Goal: Information Seeking & Learning: Learn about a topic

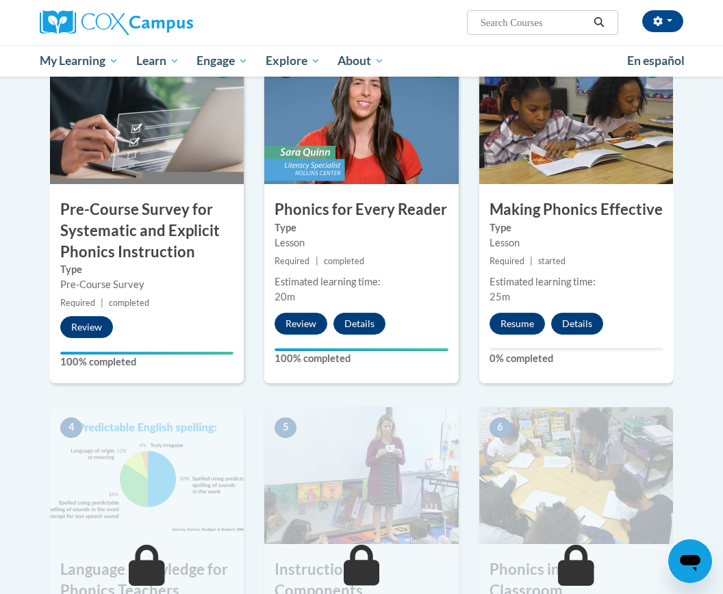
scroll to position [223, 0]
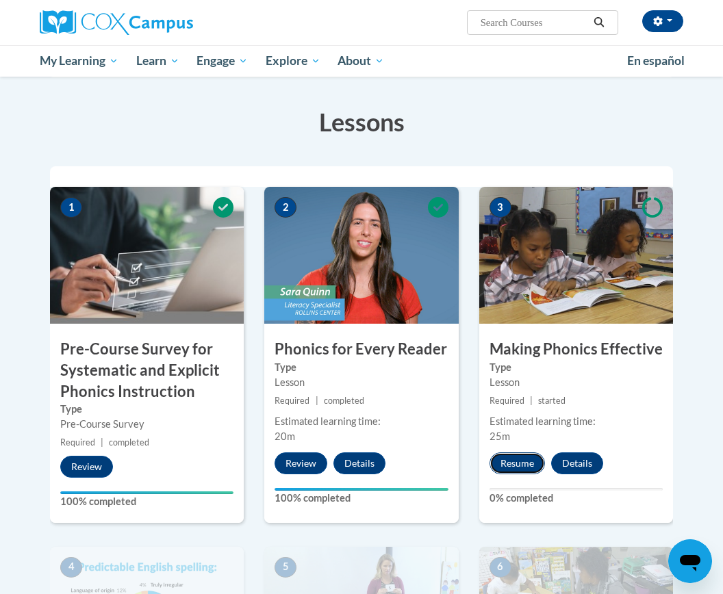
click at [527, 460] on button "Resume" at bounding box center [516, 463] width 55 height 22
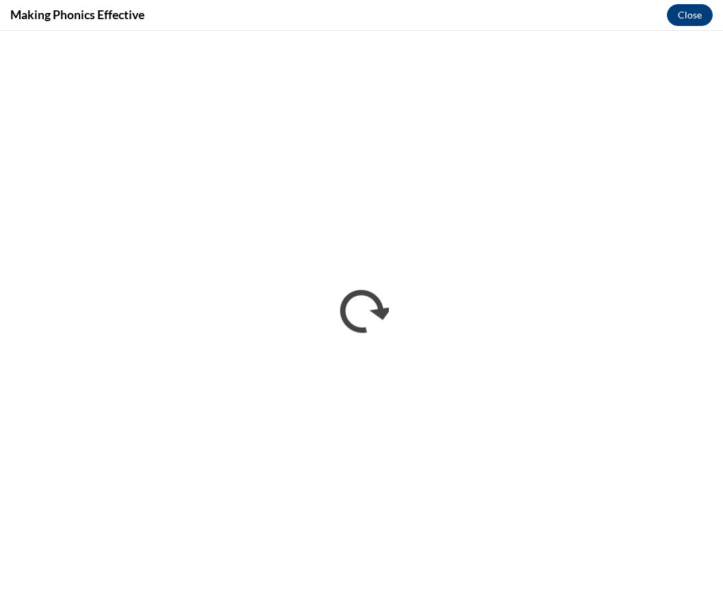
scroll to position [0, 0]
click at [682, 10] on button "Close" at bounding box center [690, 15] width 46 height 22
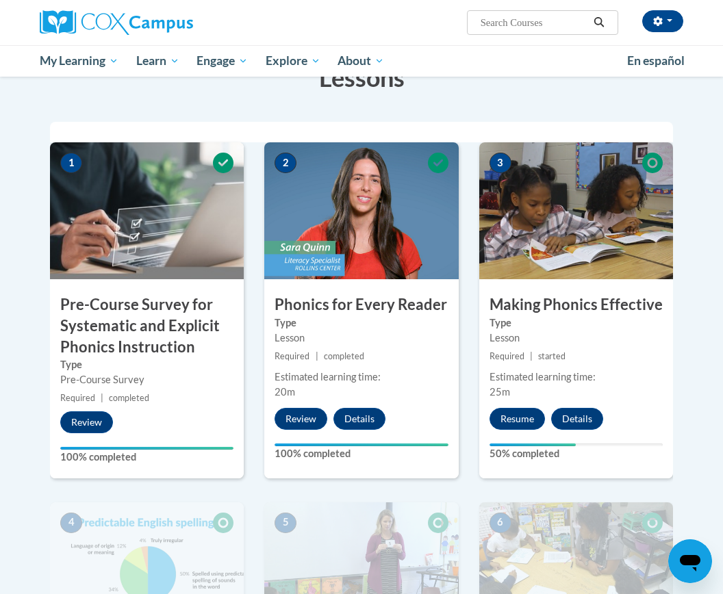
scroll to position [257, 0]
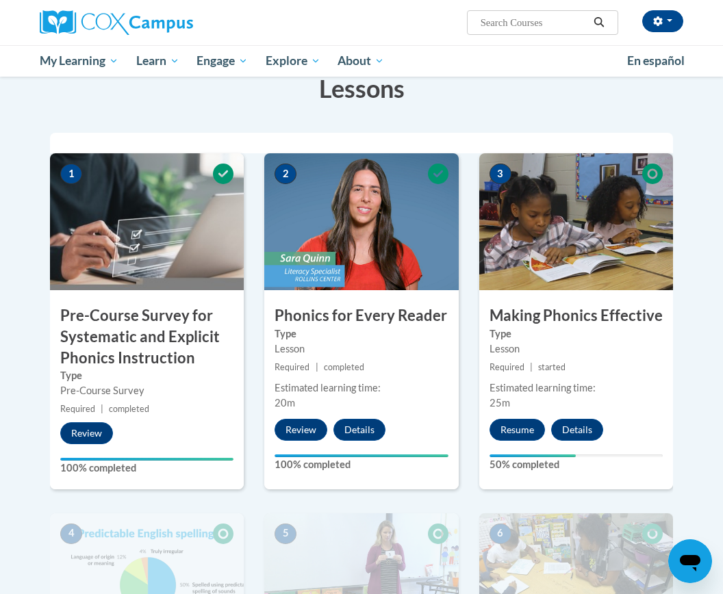
click at [580, 378] on div "3 Making Phonics Effective Type Lesson Required | started Estimated learning ti…" at bounding box center [576, 321] width 194 height 336
click at [591, 433] on button "Details" at bounding box center [577, 430] width 52 height 22
click at [525, 432] on button "Resume" at bounding box center [516, 430] width 55 height 22
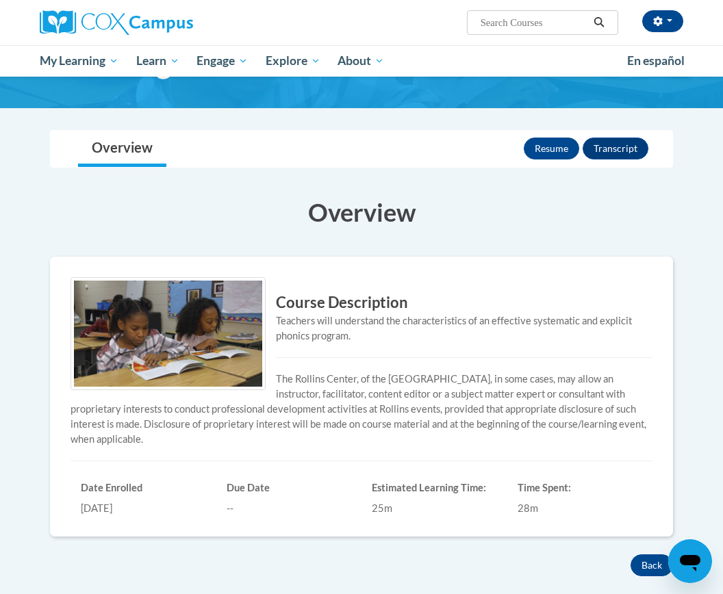
scroll to position [73, 0]
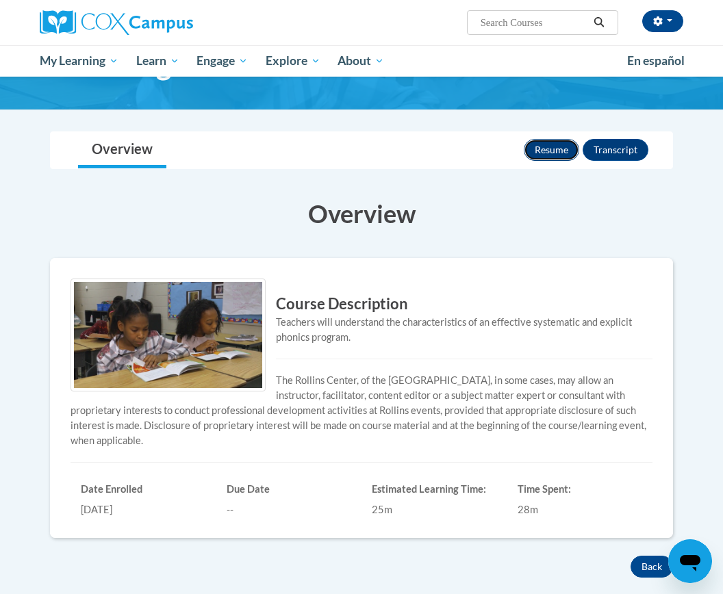
click at [537, 149] on button "Resume" at bounding box center [551, 150] width 55 height 22
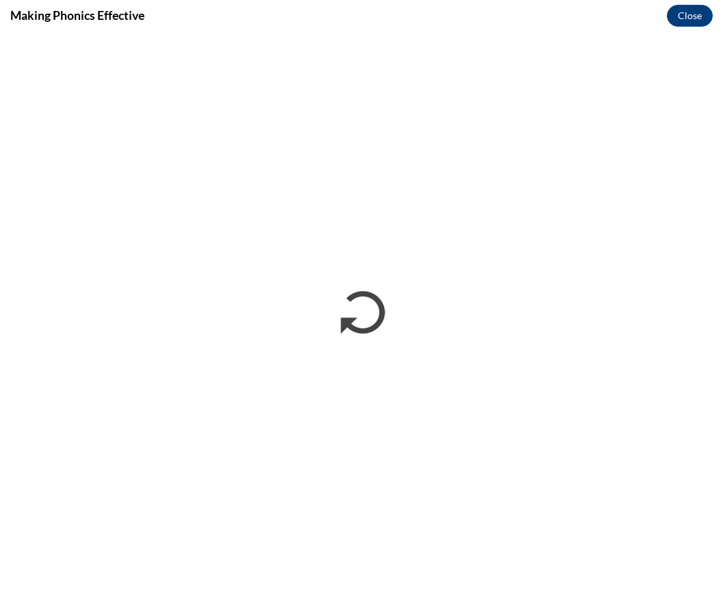
scroll to position [0, 0]
click at [700, 21] on button "Close" at bounding box center [690, 16] width 46 height 22
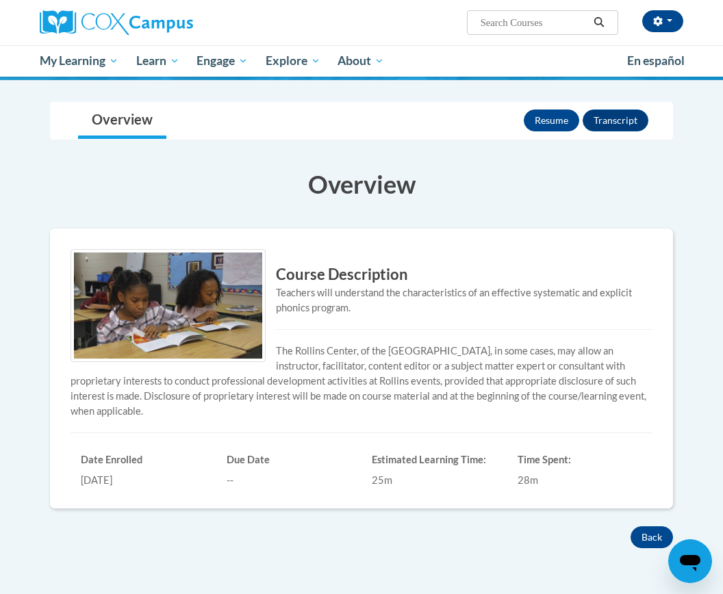
scroll to position [80, 0]
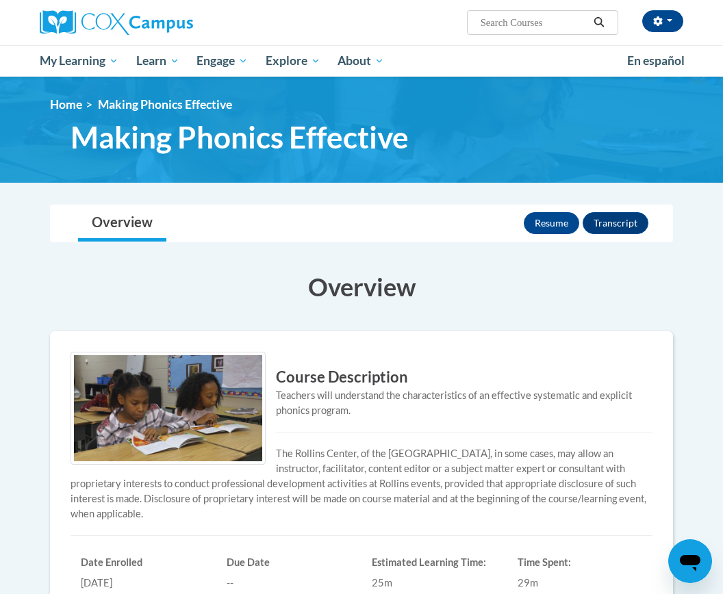
click at [110, 109] on span "Making Phonics Effective" at bounding box center [165, 104] width 134 height 14
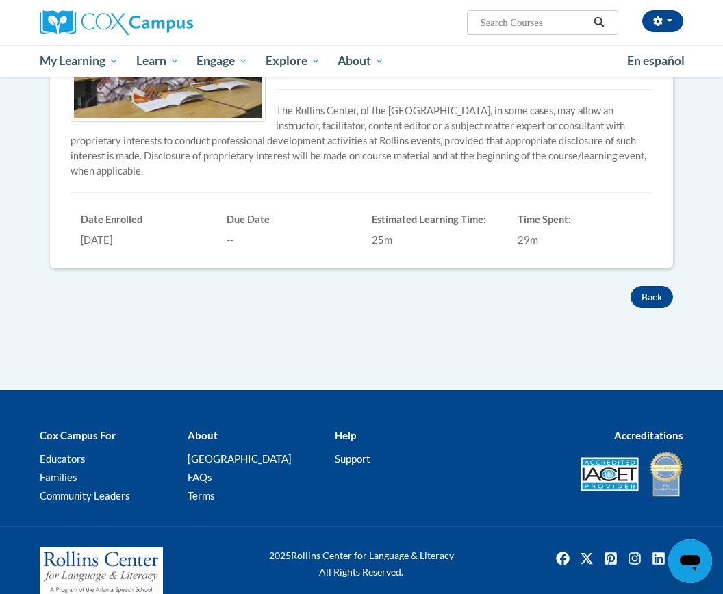
scroll to position [328, 0]
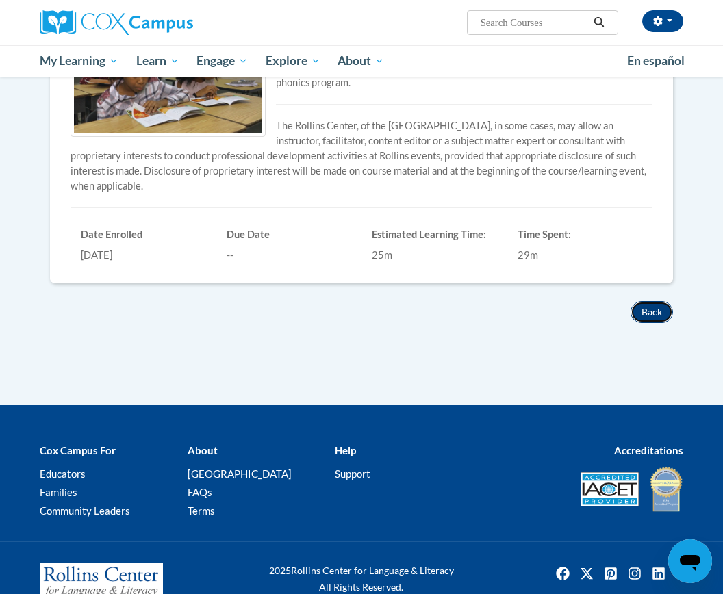
click at [660, 308] on button "Back" at bounding box center [651, 312] width 42 height 22
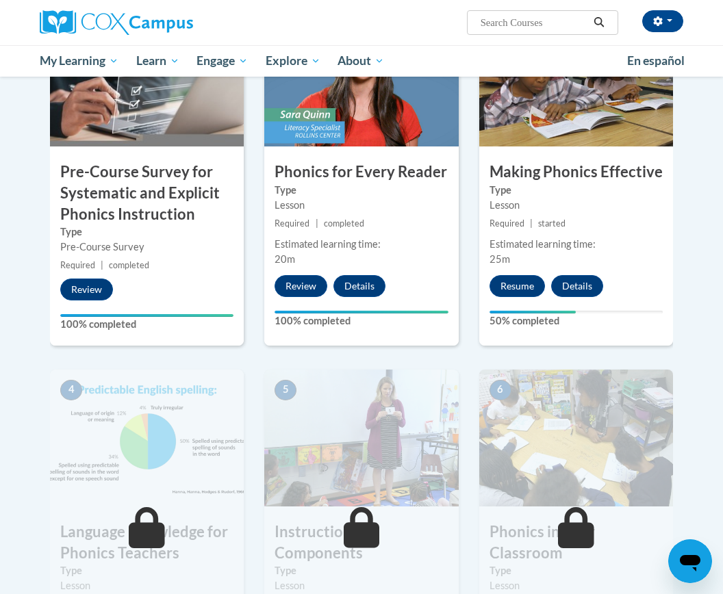
scroll to position [400, 0]
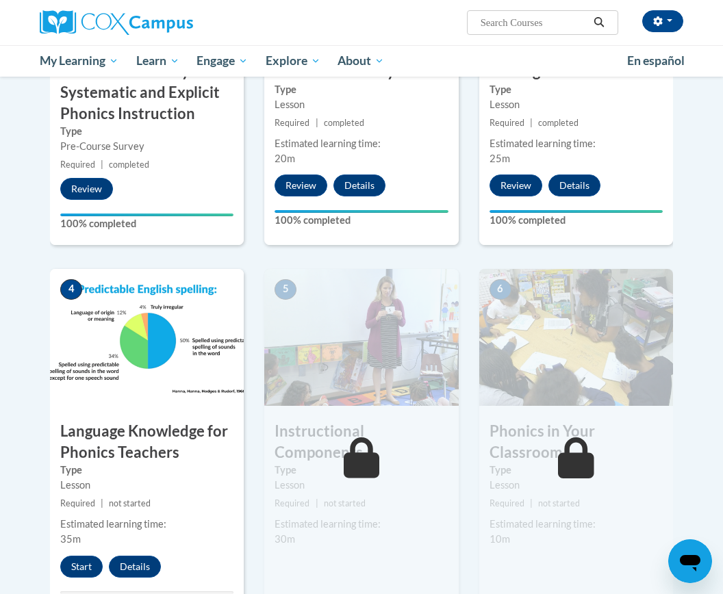
scroll to position [515, 0]
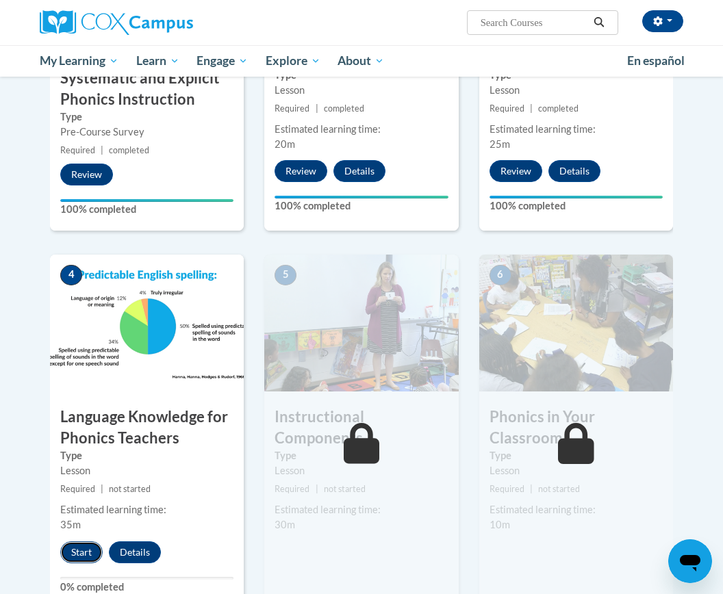
click at [75, 557] on button "Start" at bounding box center [81, 552] width 42 height 22
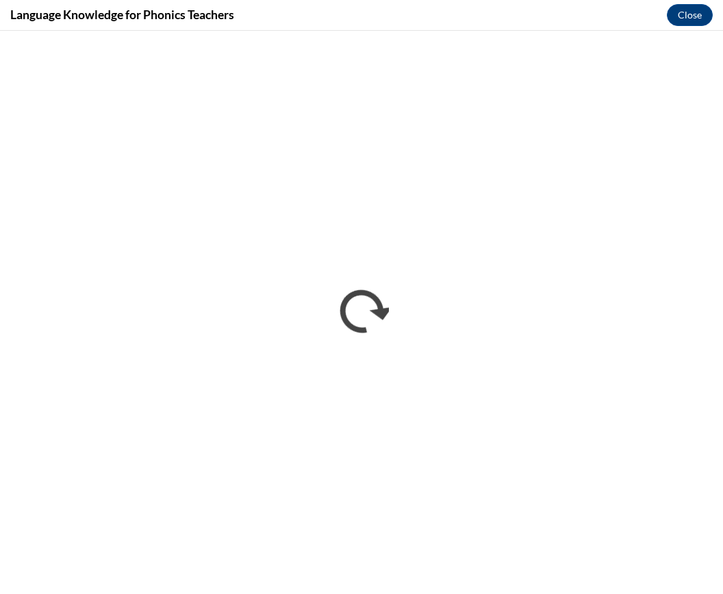
scroll to position [0, 0]
